Goal: Task Accomplishment & Management: Manage account settings

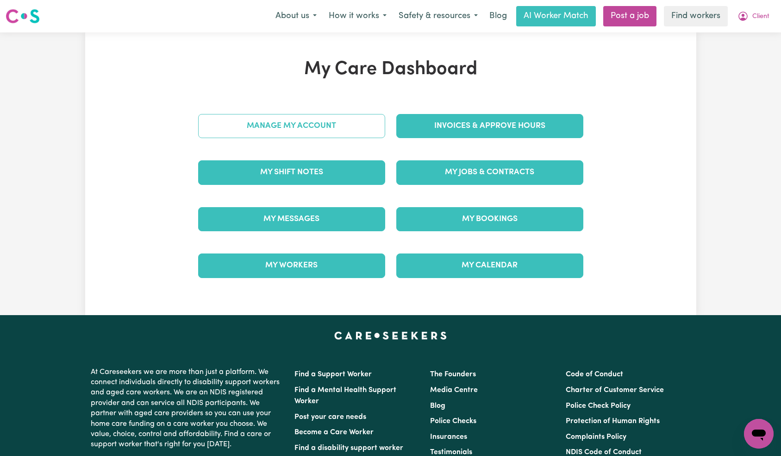
click at [317, 137] on link "Manage My Account" at bounding box center [291, 126] width 187 height 24
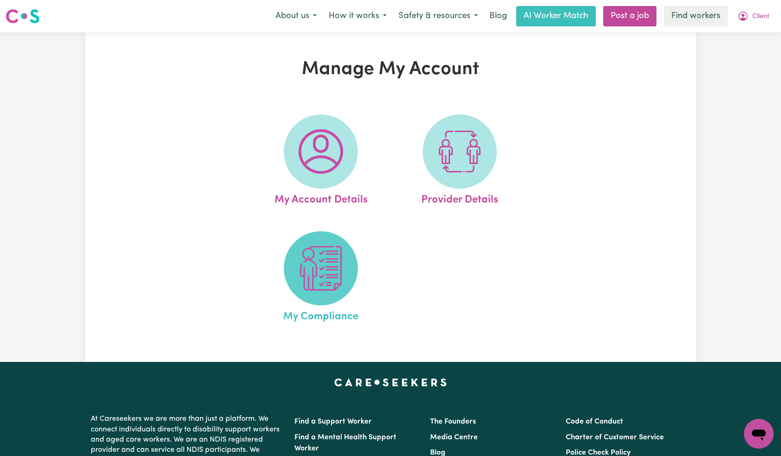
click at [331, 262] on img at bounding box center [321, 268] width 44 height 44
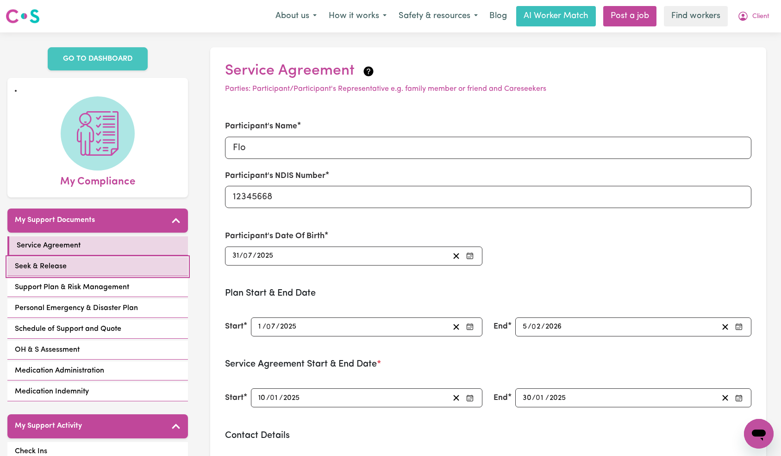
click at [121, 261] on link "Seek & Release" at bounding box center [97, 266] width 181 height 19
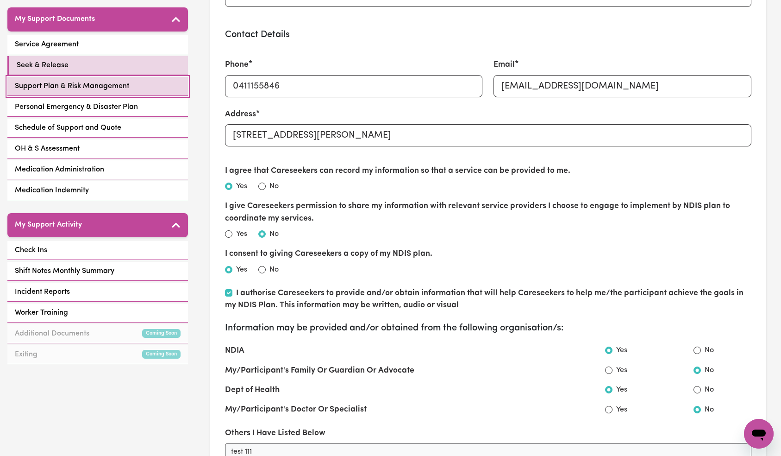
click at [136, 89] on link "Support Plan & Risk Management" at bounding box center [97, 86] width 181 height 19
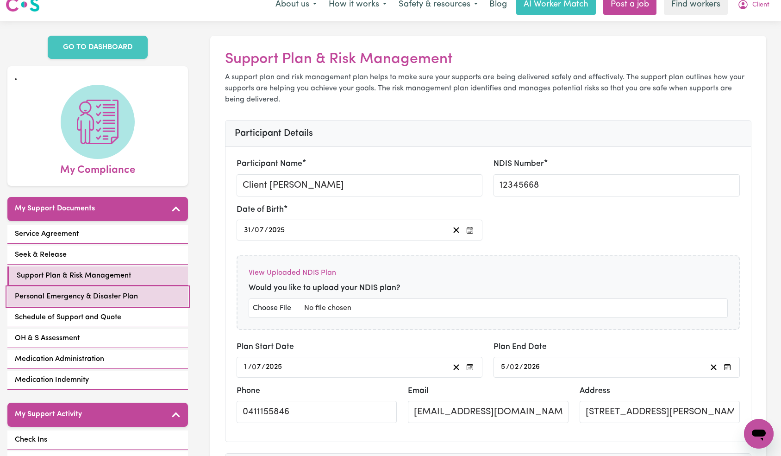
click at [147, 296] on link "Personal Emergency & Disaster Plan" at bounding box center [97, 296] width 181 height 19
select select "continue"
select select "email"
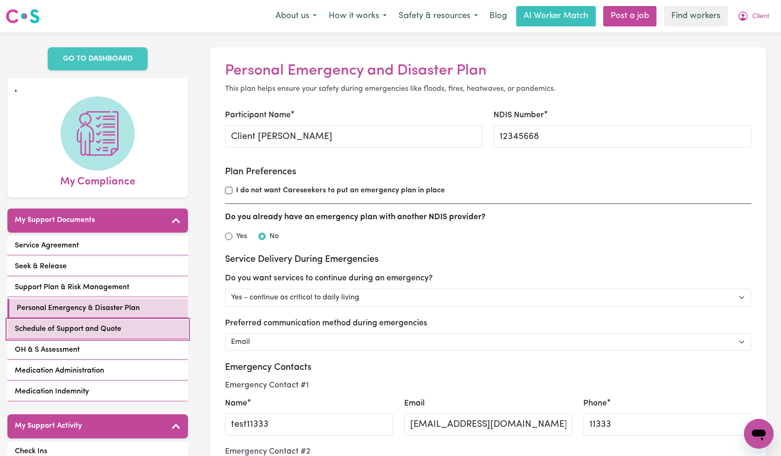
click at [127, 327] on link "Schedule of Support and Quote" at bounding box center [97, 329] width 181 height 19
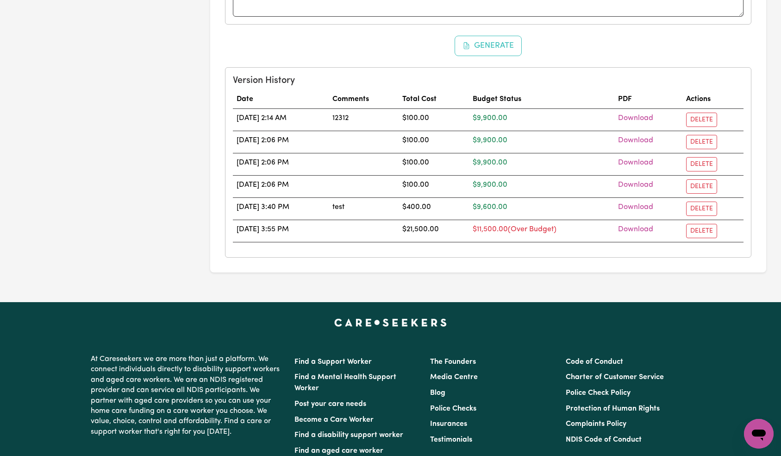
scroll to position [795, 0]
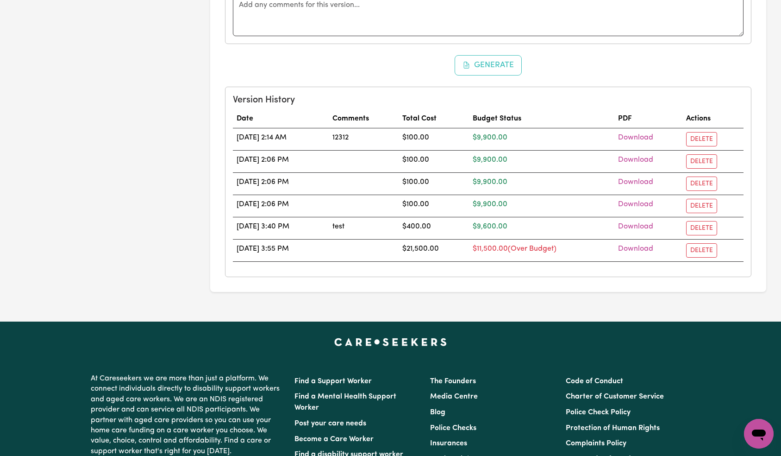
click at [321, 222] on td "07/07/2025 3:40 PM" at bounding box center [281, 228] width 96 height 22
click at [571, 75] on div "Generate" at bounding box center [488, 65] width 527 height 20
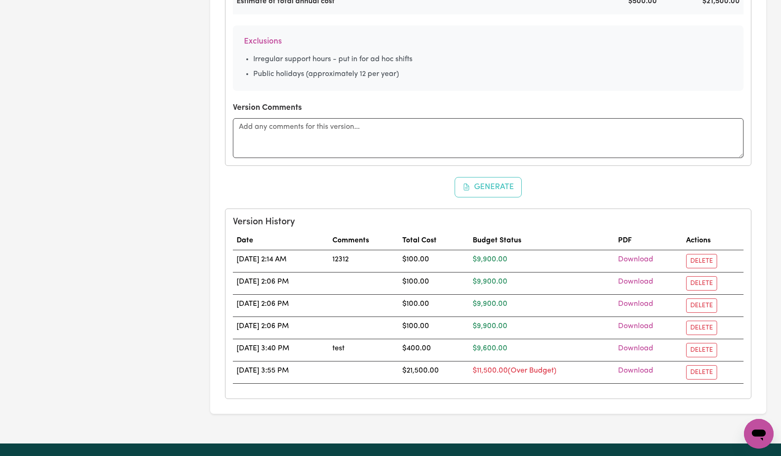
scroll to position [760, 0]
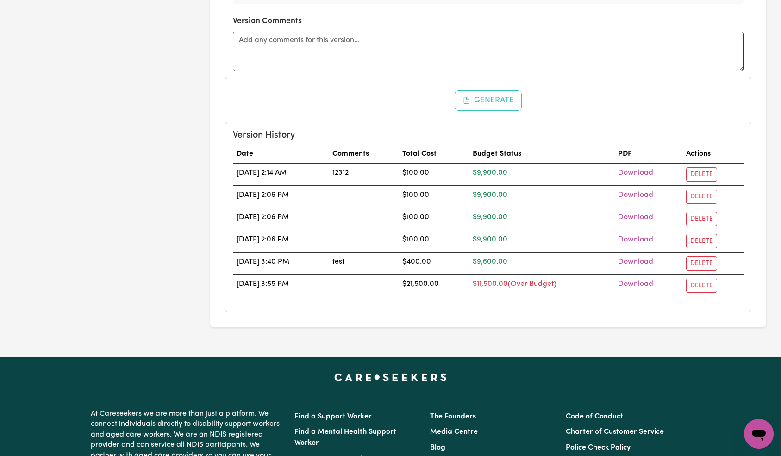
click at [612, 101] on div "Generate" at bounding box center [488, 100] width 527 height 20
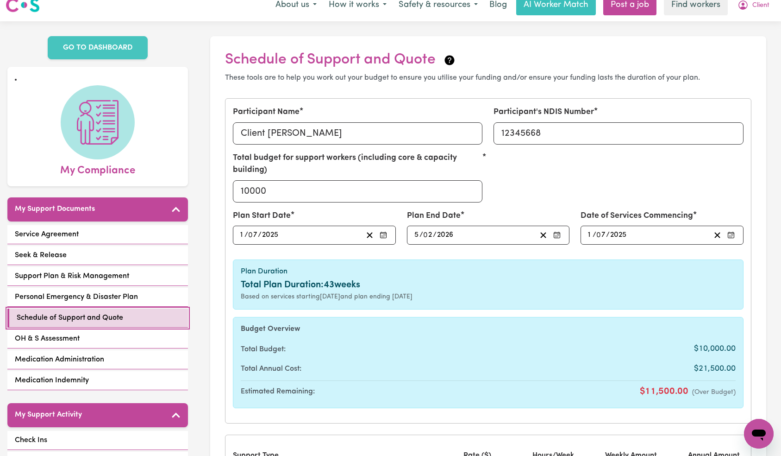
click at [132, 313] on link "Schedule of Support and Quote" at bounding box center [97, 318] width 181 height 19
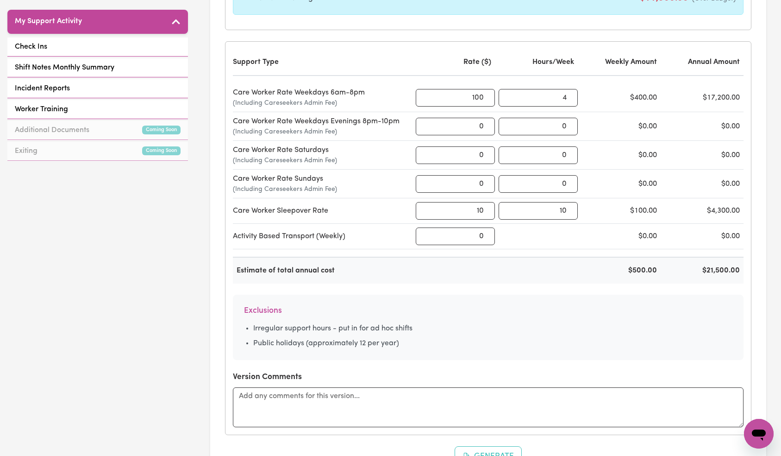
scroll to position [702, 0]
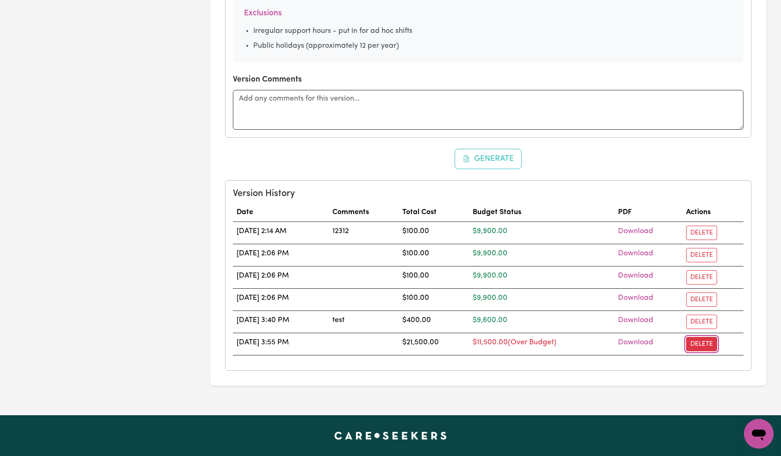
click at [706, 344] on button "Delete" at bounding box center [701, 344] width 31 height 14
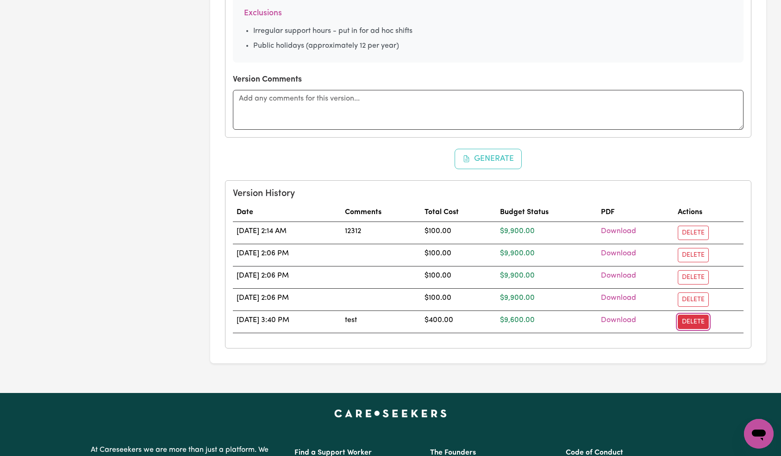
click at [701, 324] on button "Delete" at bounding box center [693, 322] width 31 height 14
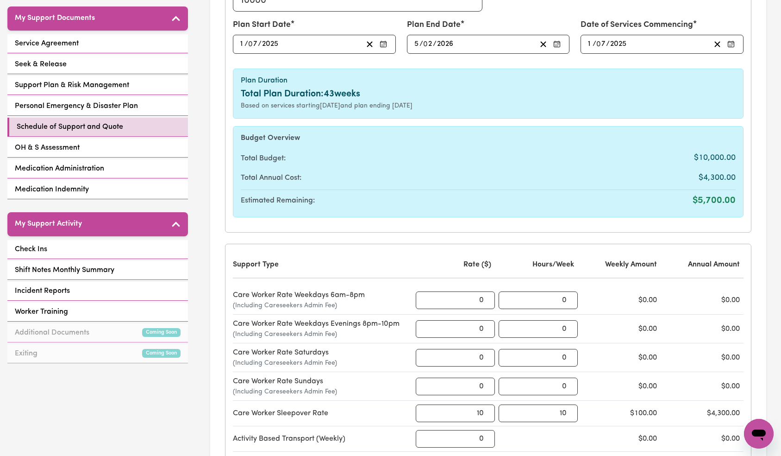
scroll to position [155, 0]
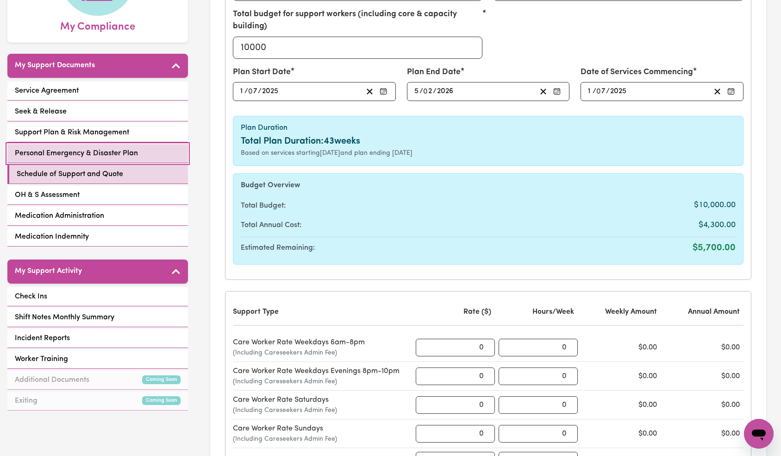
click at [106, 162] on link "Personal Emergency & Disaster Plan" at bounding box center [97, 153] width 181 height 19
select select "continue"
select select "email"
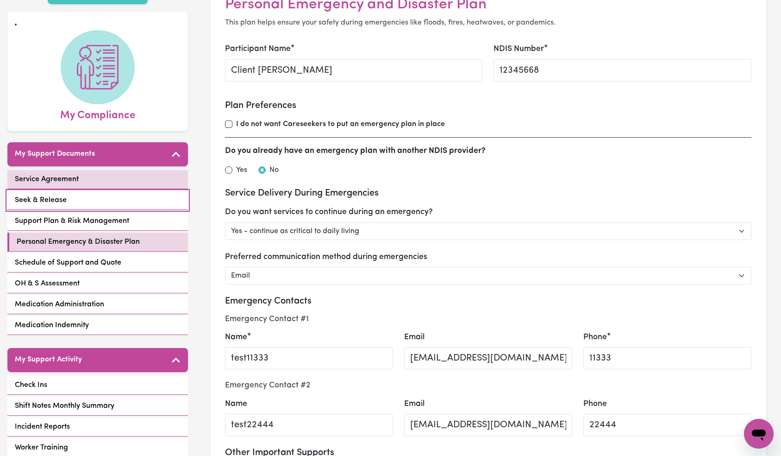
click at [113, 173] on div "My Support Documents Service Agreement Seek & Release Support Plan & Risk Manag…" at bounding box center [97, 239] width 181 height 195
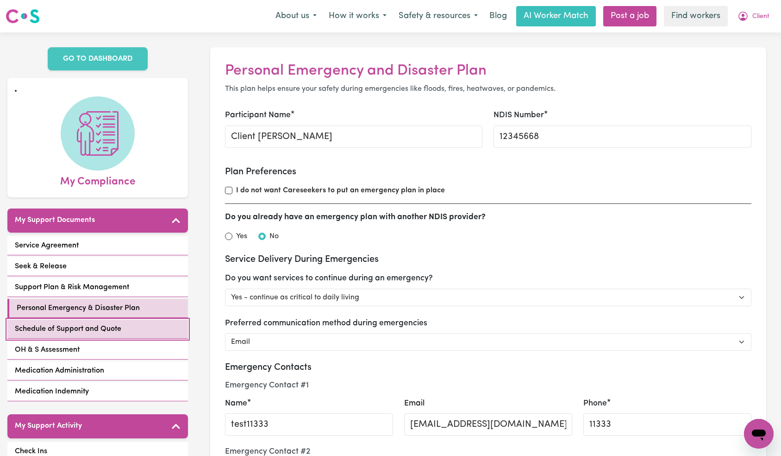
click at [107, 328] on span "Schedule of Support and Quote" at bounding box center [68, 328] width 107 height 11
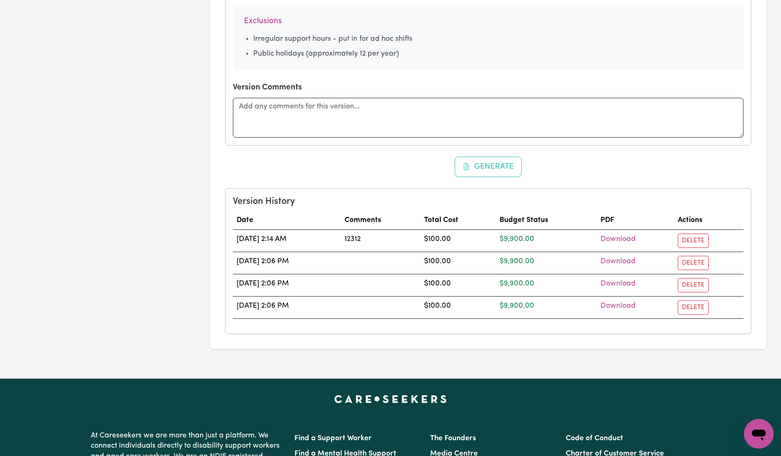
scroll to position [599, 0]
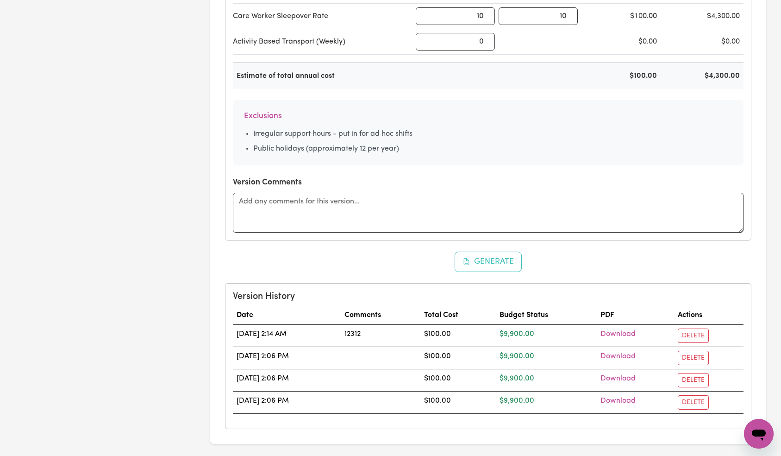
click at [682, 263] on div "Generate" at bounding box center [488, 262] width 527 height 20
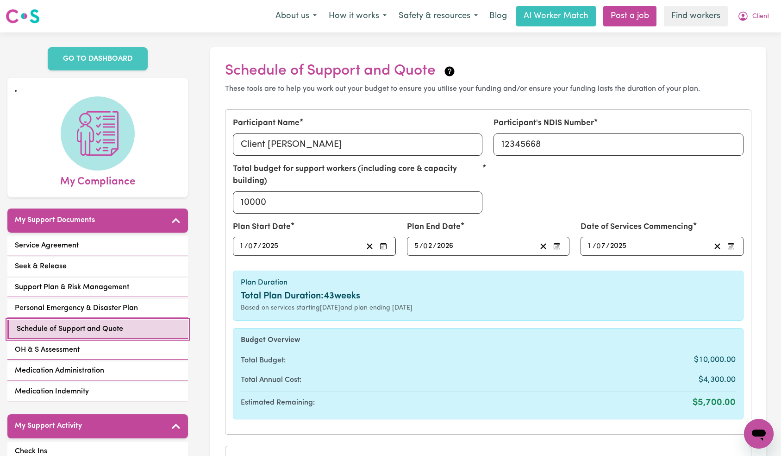
click at [124, 326] on link "Schedule of Support and Quote" at bounding box center [97, 329] width 181 height 19
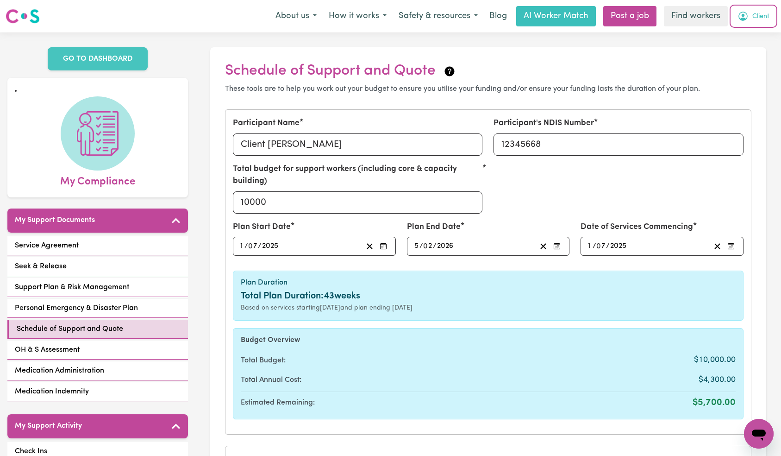
click at [765, 14] on span "Client" at bounding box center [761, 17] width 17 height 10
click at [748, 51] on link "Logout" at bounding box center [738, 53] width 73 height 18
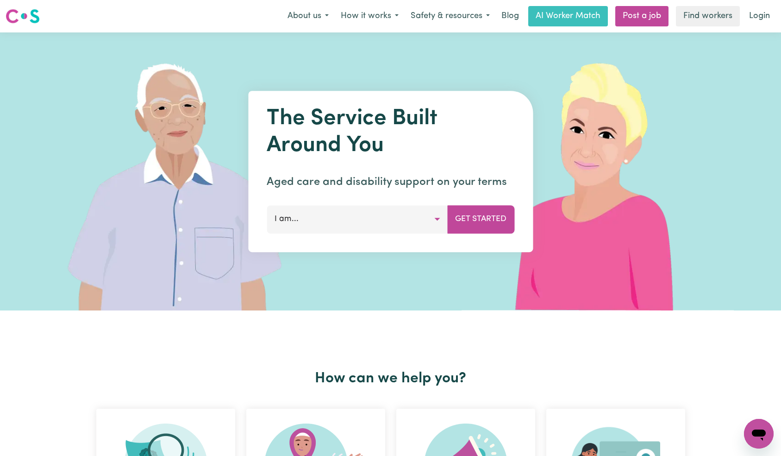
click at [767, 16] on link "Login" at bounding box center [760, 16] width 32 height 20
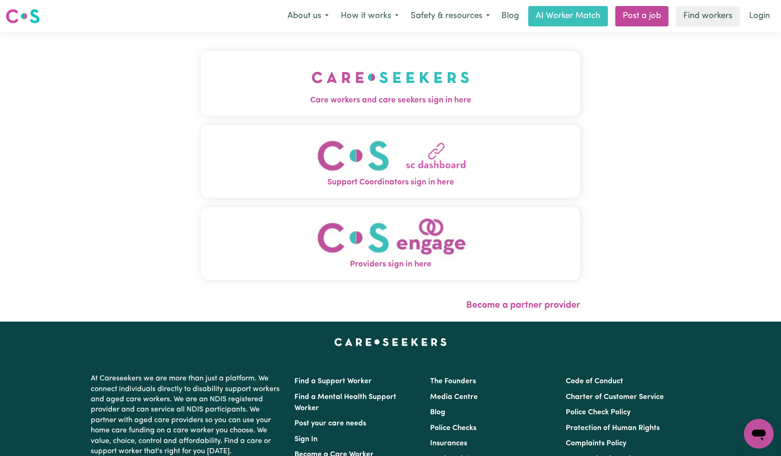
click at [312, 74] on img "Care workers and care seekers sign in here" at bounding box center [391, 77] width 158 height 34
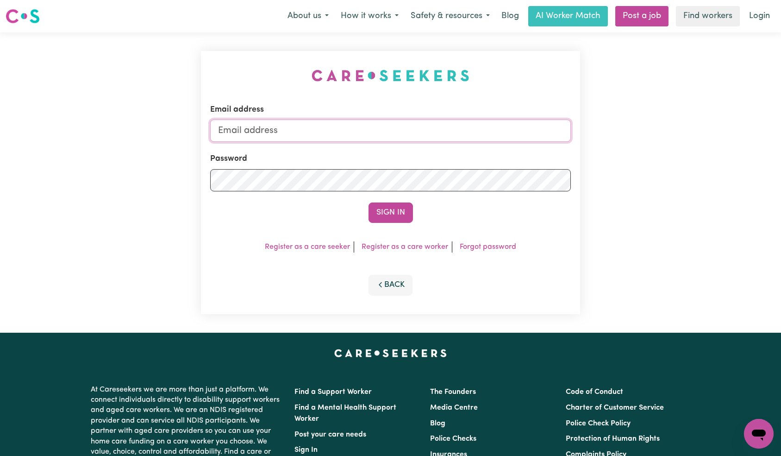
click at [399, 138] on input "Email address" at bounding box center [390, 131] width 361 height 22
paste input "[EMAIL_ADDRESS][DOMAIN_NAME]"
type input "[EMAIL_ADDRESS][DOMAIN_NAME]"
drag, startPoint x: 397, startPoint y: 207, endPoint x: 407, endPoint y: 206, distance: 10.7
click at [397, 207] on button "Sign In" at bounding box center [391, 212] width 44 height 20
